Goal: Transaction & Acquisition: Download file/media

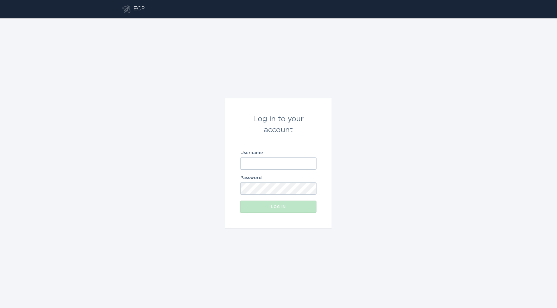
type input "[EMAIL_ADDRESS][DOMAIN_NAME]"
click at [249, 136] on form "Log in to your account Username [EMAIL_ADDRESS][DOMAIN_NAME] Password Log in" at bounding box center [278, 163] width 107 height 130
click at [275, 210] on button "Log in" at bounding box center [279, 207] width 76 height 12
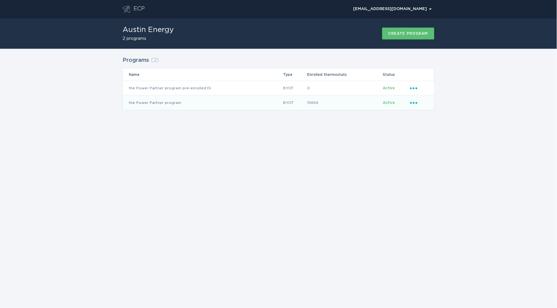
click at [196, 107] on td "the Power Partner program" at bounding box center [203, 102] width 160 height 15
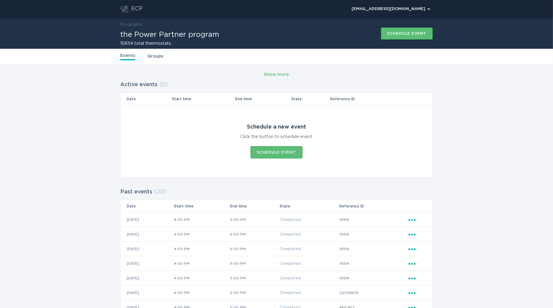
click at [157, 56] on link "Groups" at bounding box center [155, 56] width 16 height 7
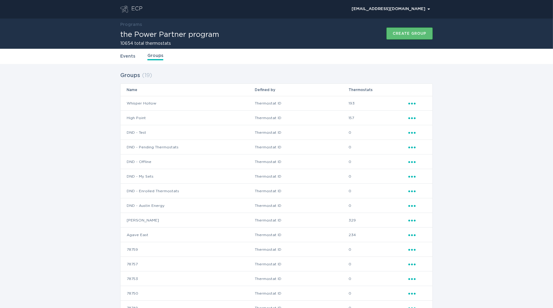
click at [412, 104] on icon "Popover menu" at bounding box center [411, 104] width 7 height 2
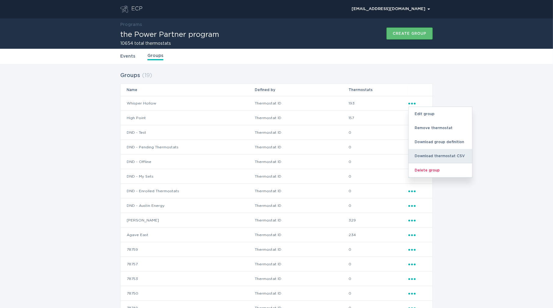
click at [422, 153] on div "Download thermostat CSV" at bounding box center [439, 156] width 63 height 14
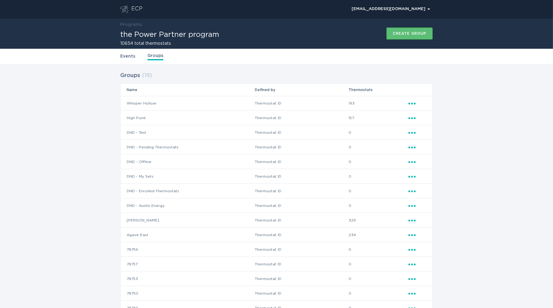
click at [412, 119] on icon "Ellipsis" at bounding box center [412, 117] width 9 height 5
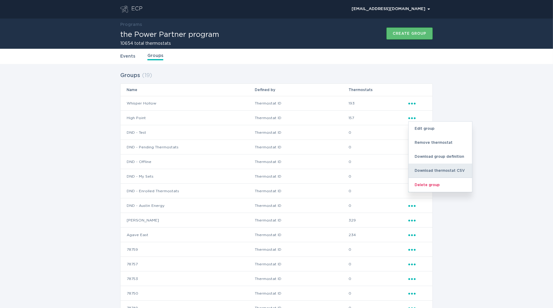
click at [421, 168] on div "Download thermostat CSV" at bounding box center [439, 171] width 63 height 14
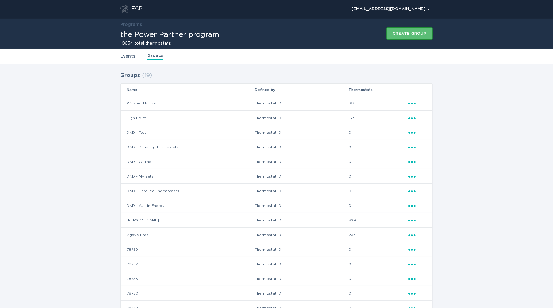
click at [411, 221] on icon "Popover menu" at bounding box center [411, 221] width 7 height 2
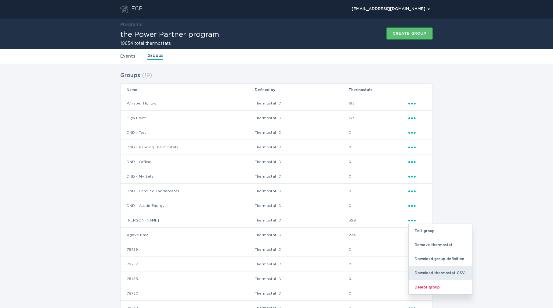
click at [428, 272] on div "Download thermostat CSV" at bounding box center [439, 273] width 63 height 14
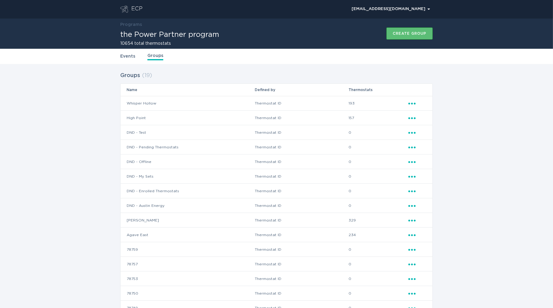
click at [412, 234] on icon "Popover menu" at bounding box center [411, 235] width 7 height 2
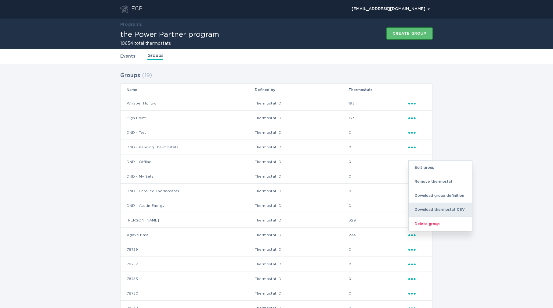
click at [434, 211] on div "Download thermostat CSV" at bounding box center [439, 210] width 63 height 14
